Goal: Complete application form

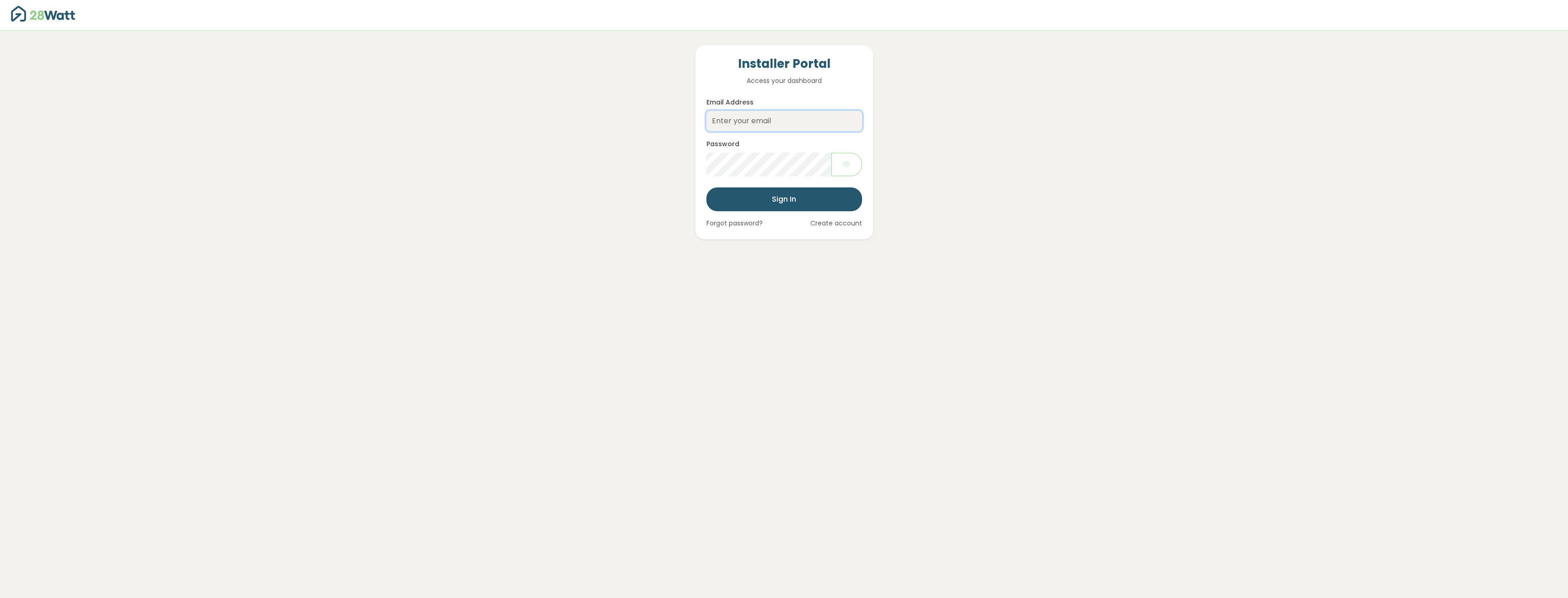
click at [762, 120] on input "Email Address" at bounding box center [785, 121] width 156 height 20
type input "[EMAIL_ADDRESS][DOMAIN_NAME]"
click at [773, 203] on button "Sign In" at bounding box center [785, 199] width 156 height 24
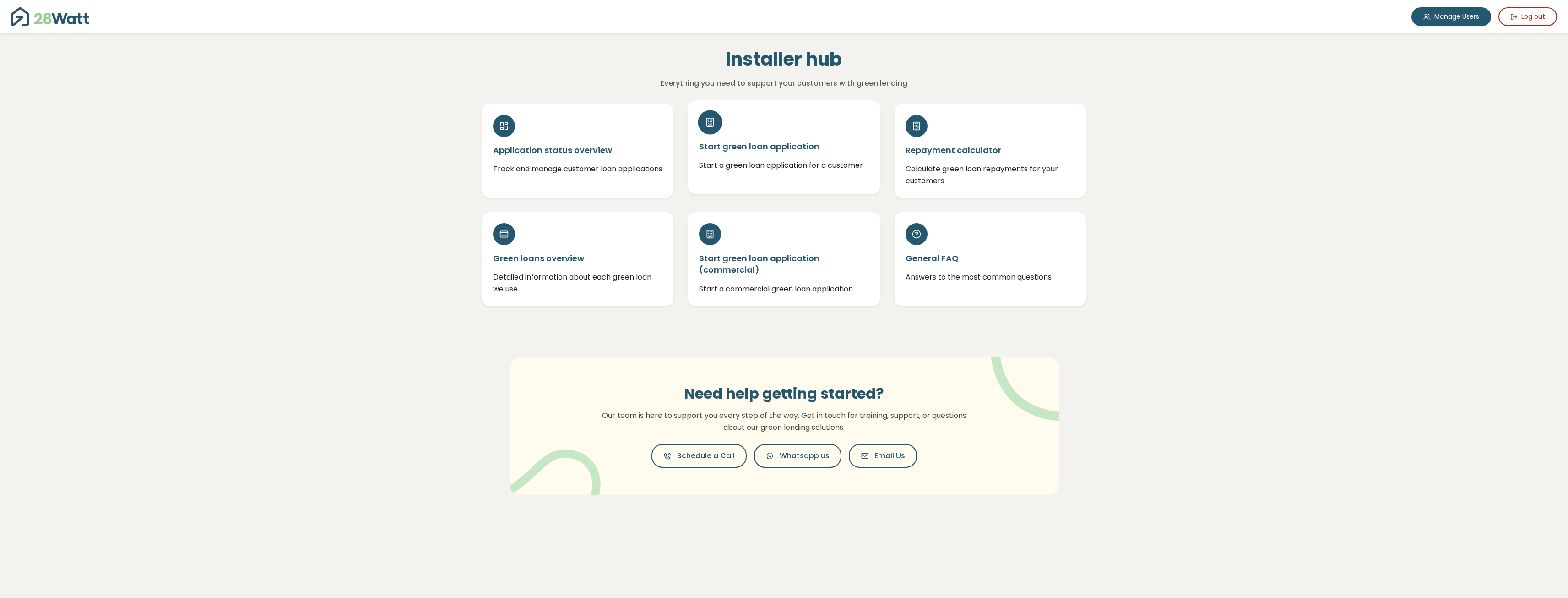
click at [823, 147] on h5 "Start green loan application" at bounding box center [783, 146] width 170 height 12
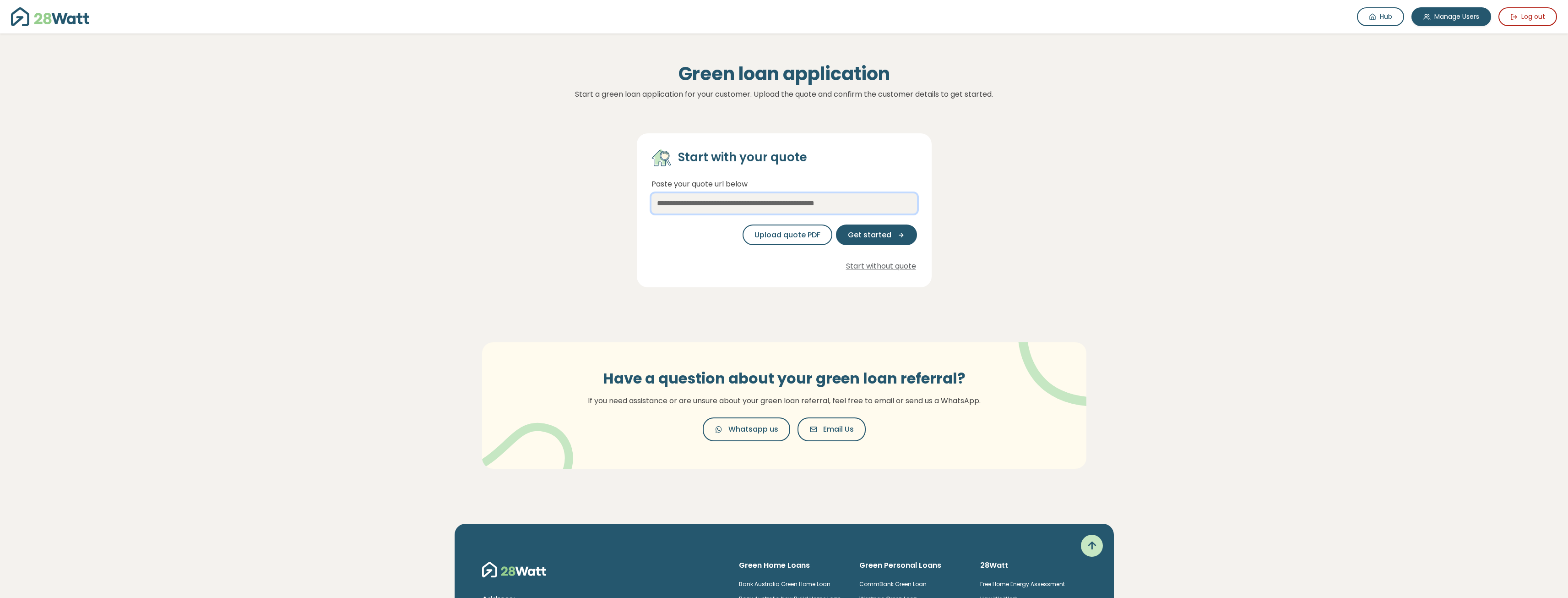
click at [693, 202] on input "text" at bounding box center [784, 203] width 265 height 20
